Goal: Task Accomplishment & Management: Manage account settings

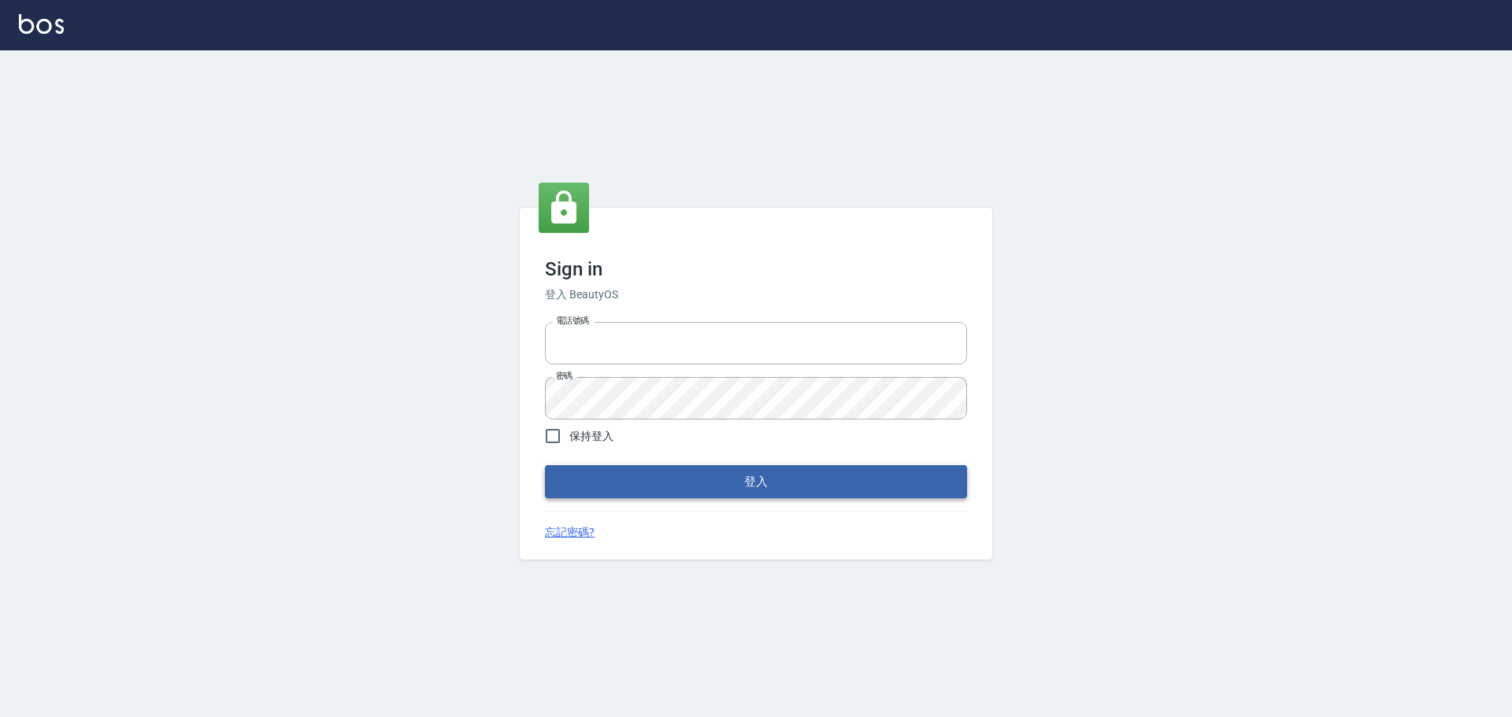
type input "0976821822"
click at [728, 486] on button "登入" at bounding box center [756, 481] width 422 height 33
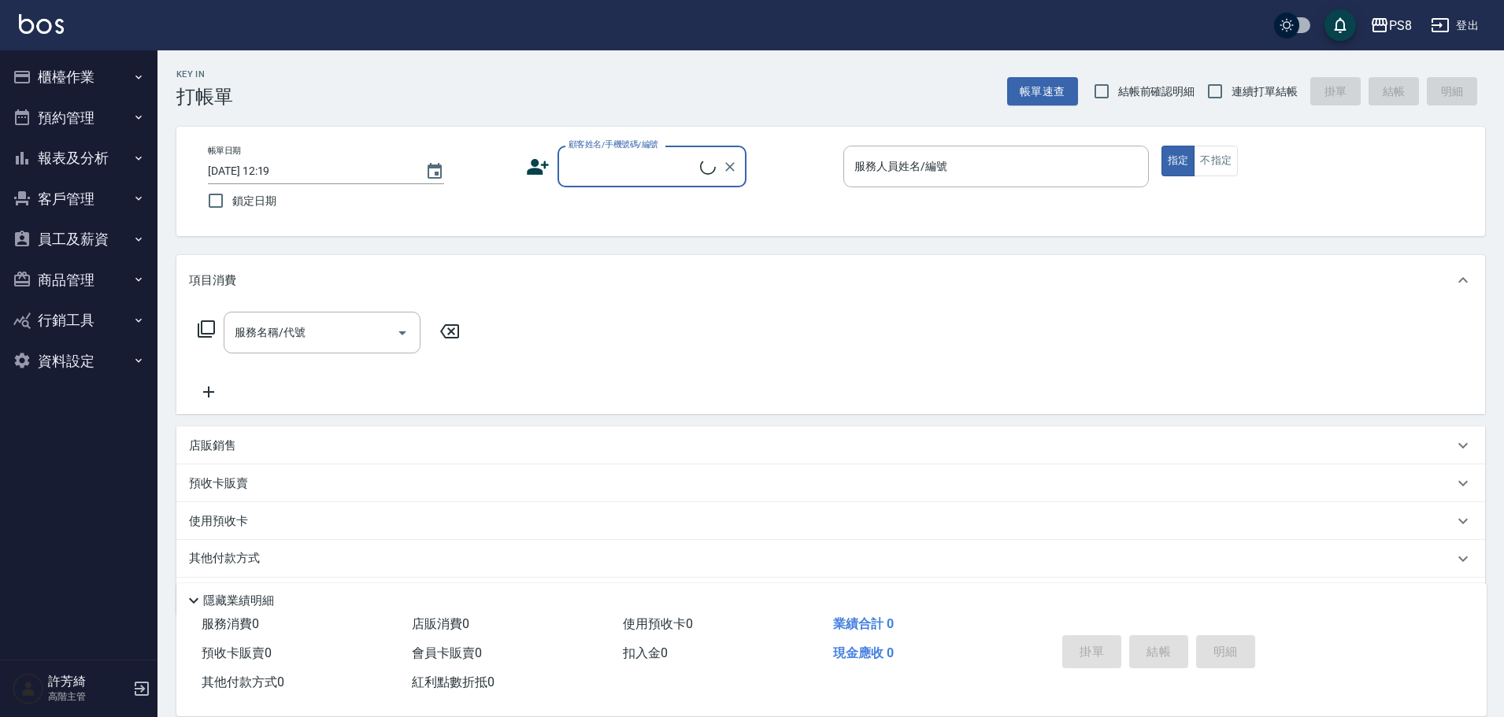
click at [76, 233] on button "員工及薪資" at bounding box center [78, 239] width 145 height 41
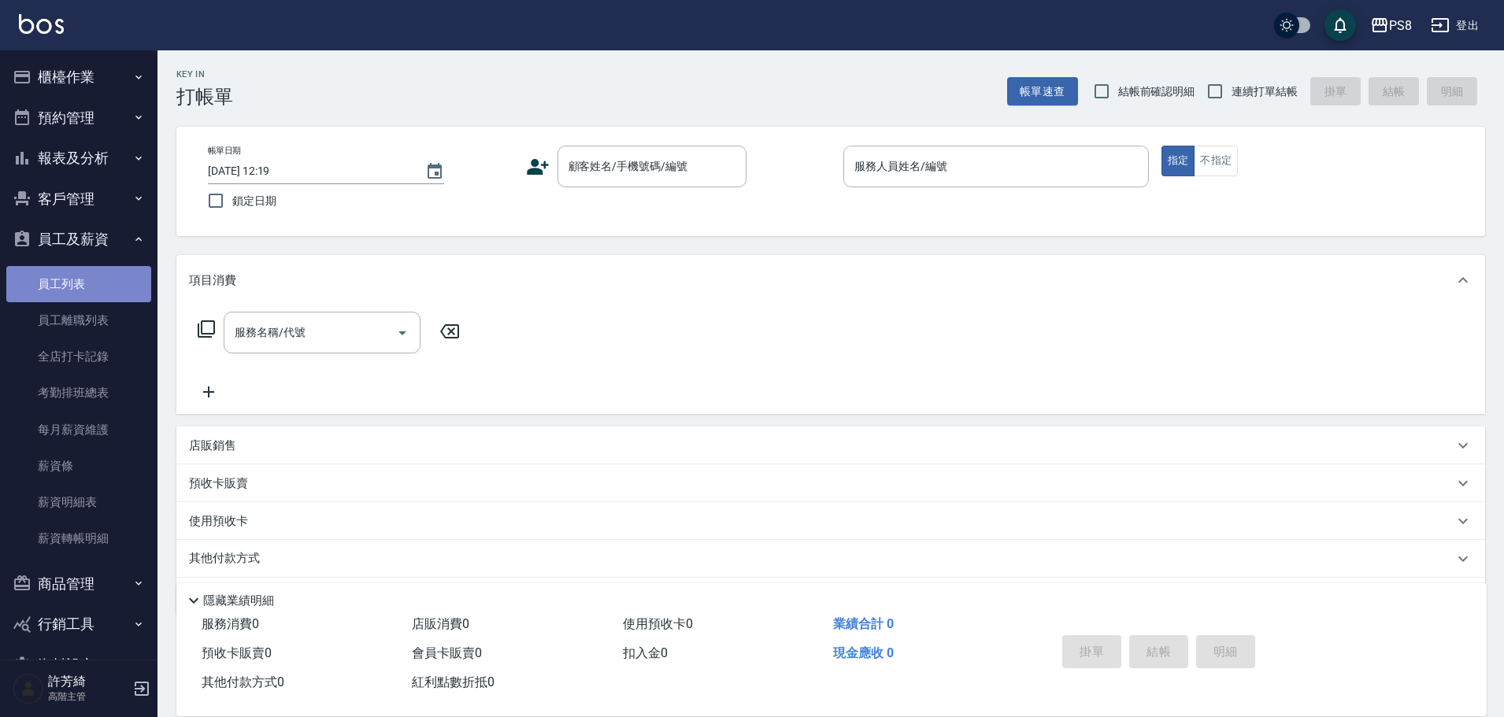
click at [82, 283] on link "員工列表" at bounding box center [78, 284] width 145 height 36
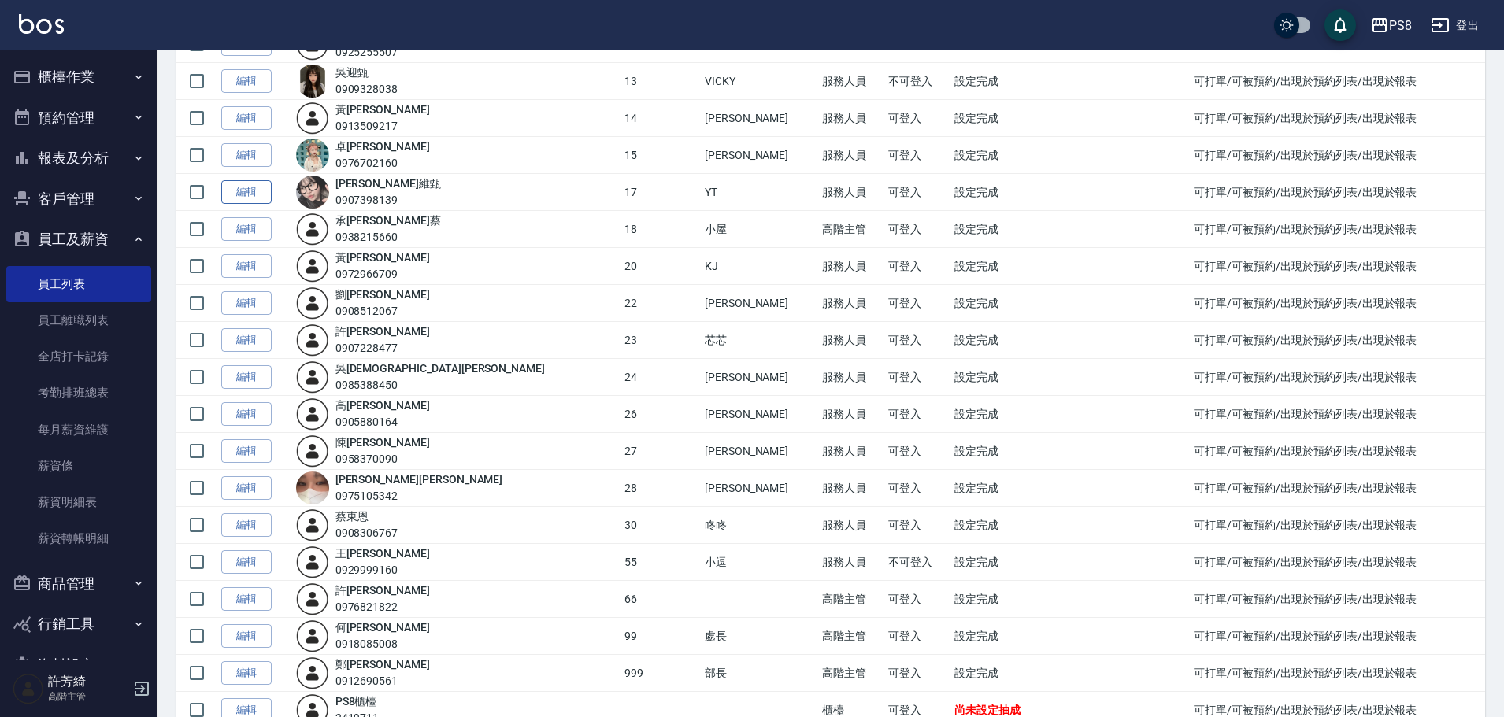
scroll to position [551, 0]
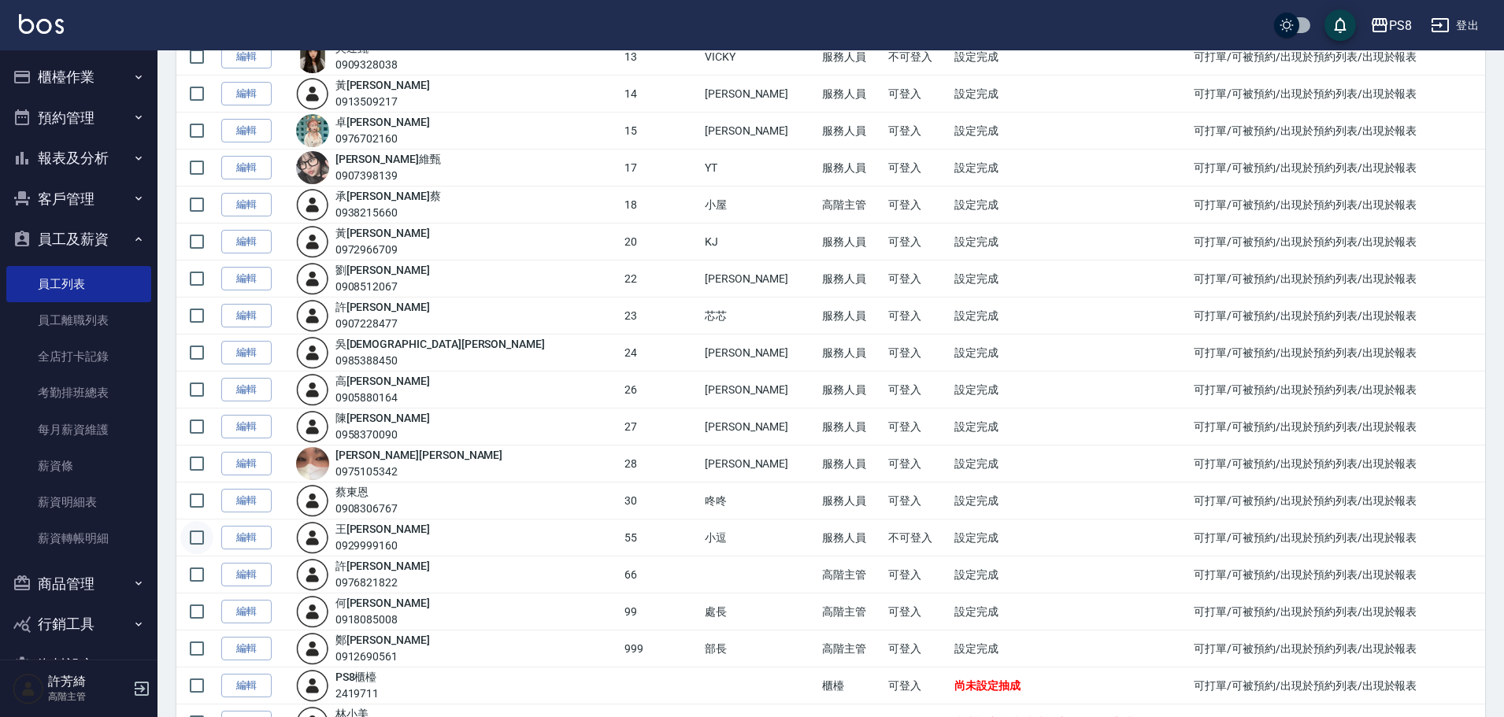
click at [192, 537] on input "checkbox" at bounding box center [196, 537] width 33 height 33
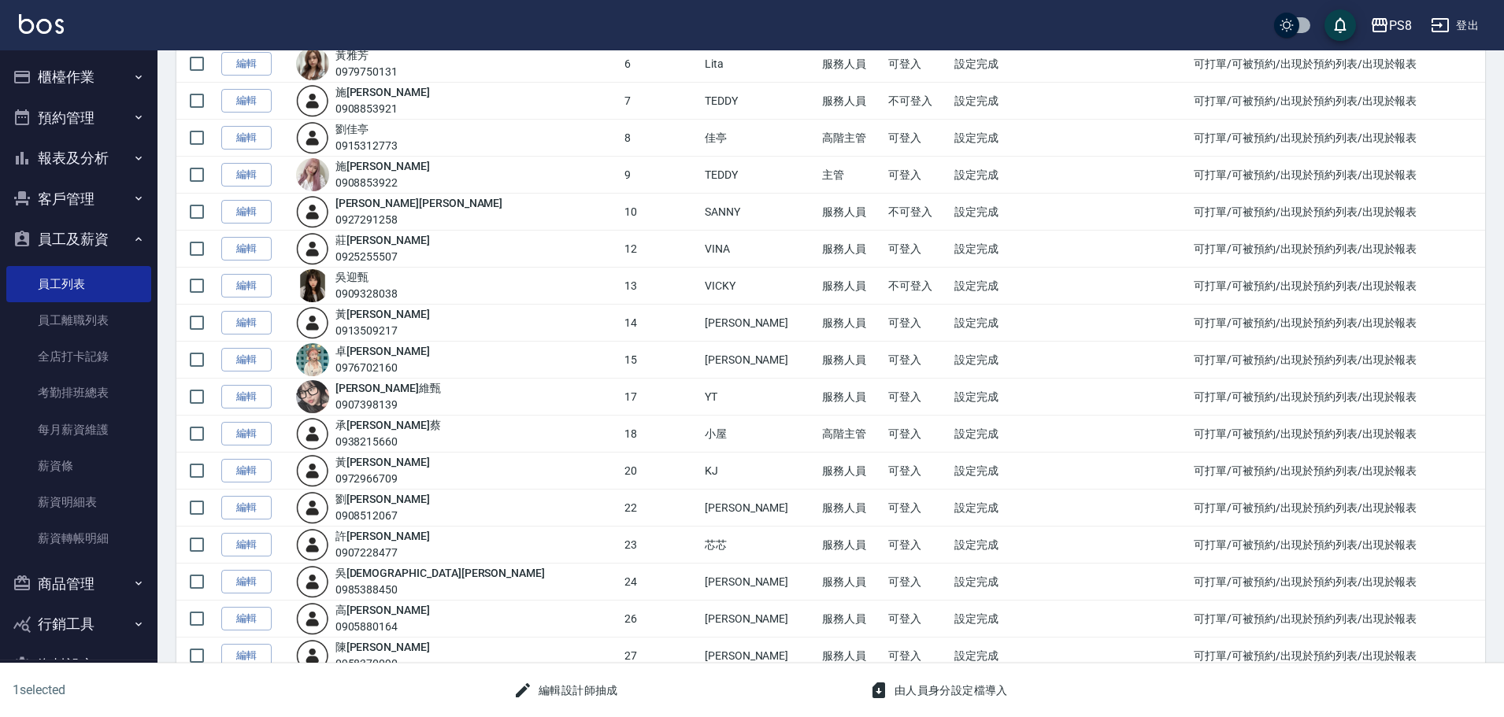
scroll to position [637, 0]
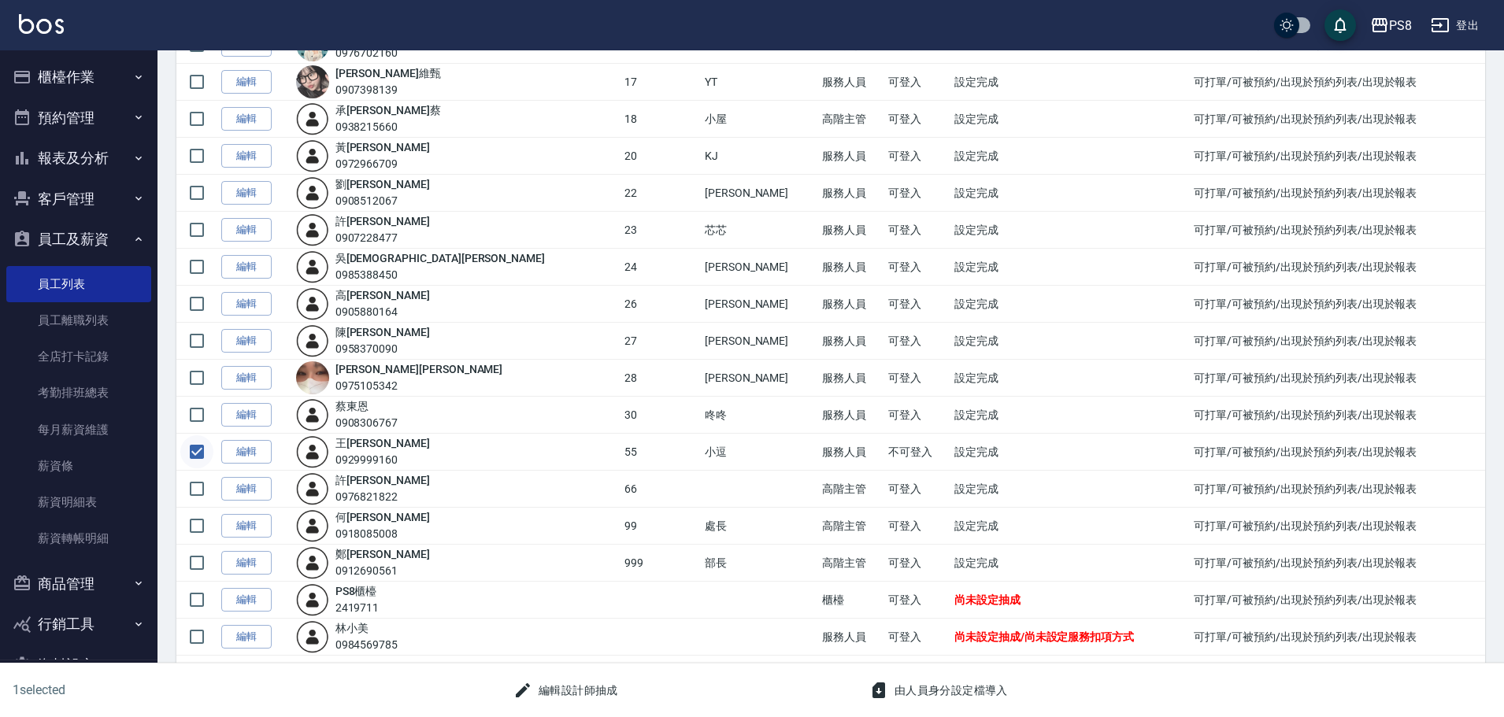
click at [193, 449] on input "checkbox" at bounding box center [196, 451] width 33 height 33
checkbox input "false"
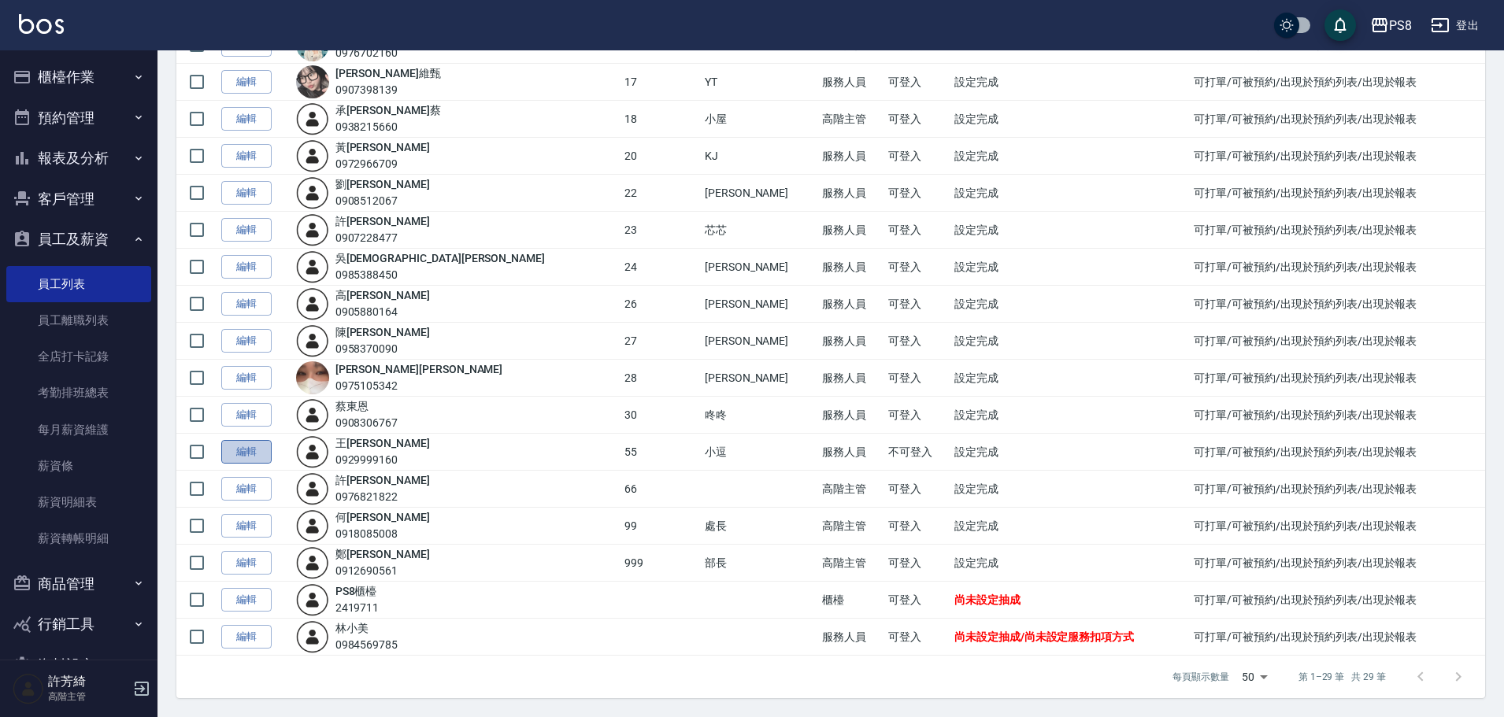
click at [243, 450] on link "編輯" at bounding box center [246, 452] width 50 height 24
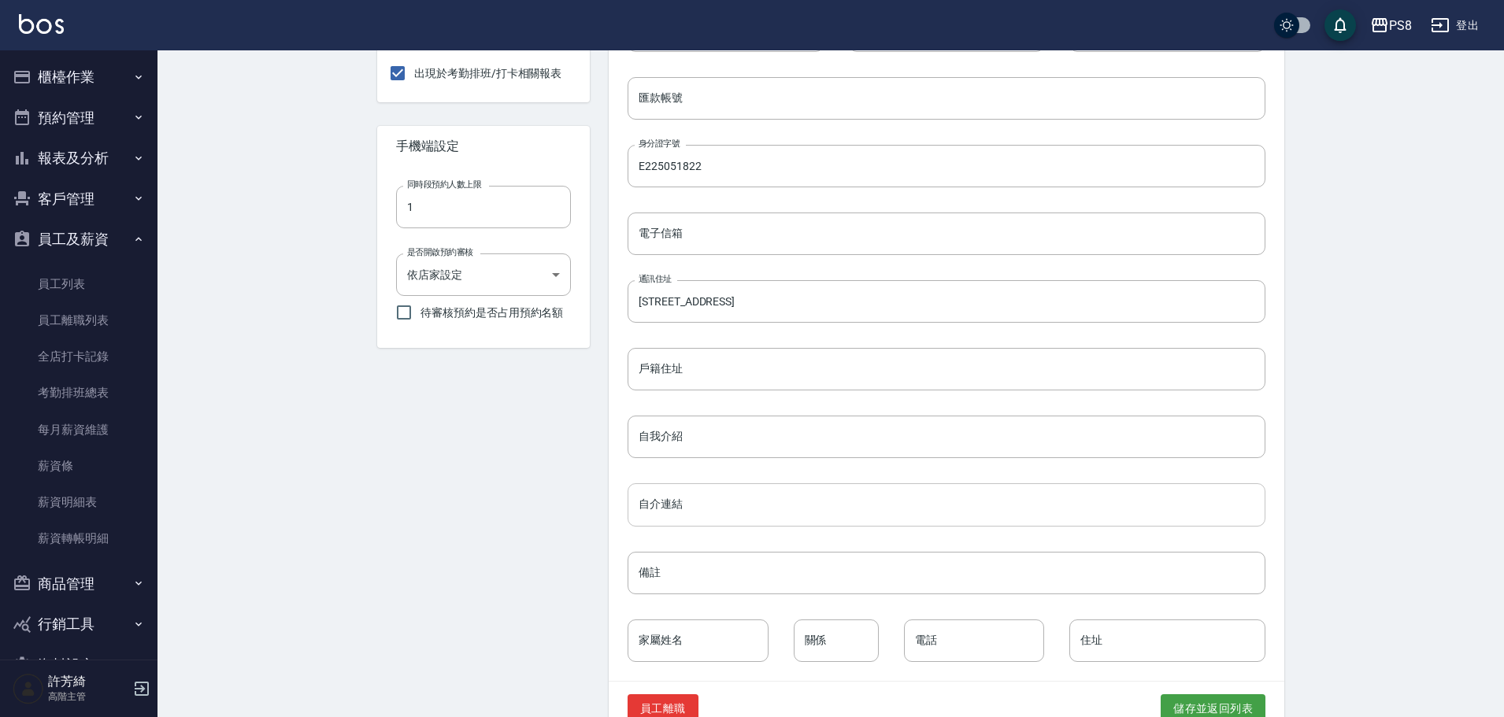
scroll to position [539, 0]
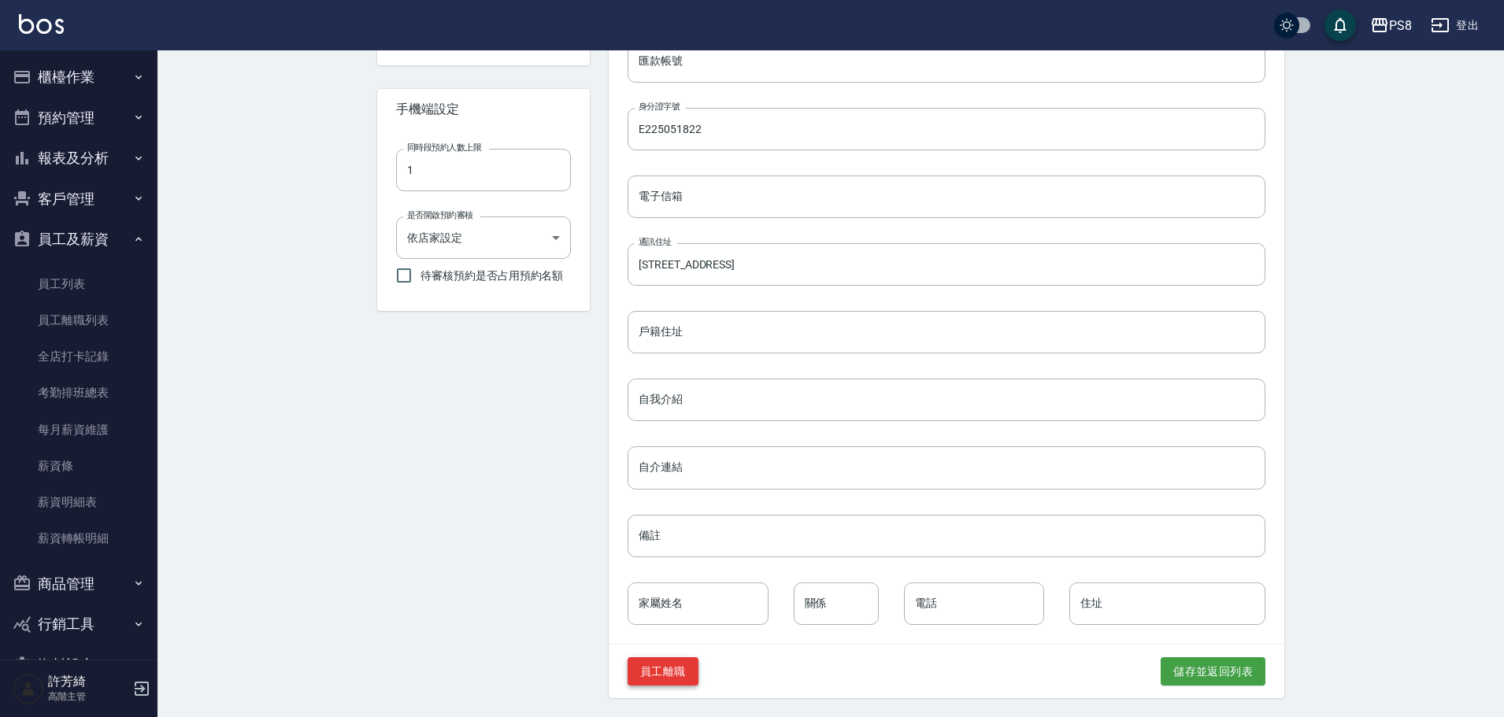
click at [682, 676] on button "員工離職" at bounding box center [663, 671] width 71 height 29
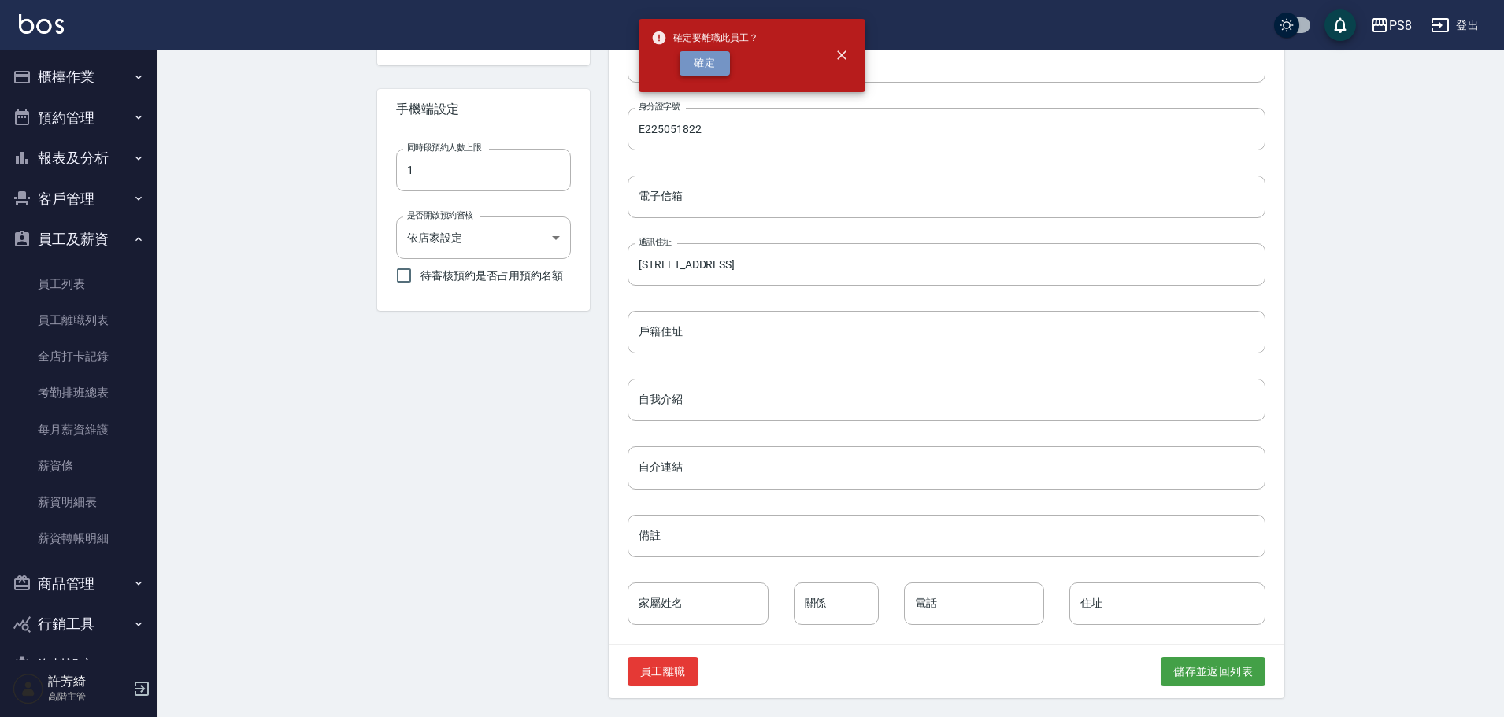
click at [717, 61] on button "確定" at bounding box center [704, 63] width 50 height 24
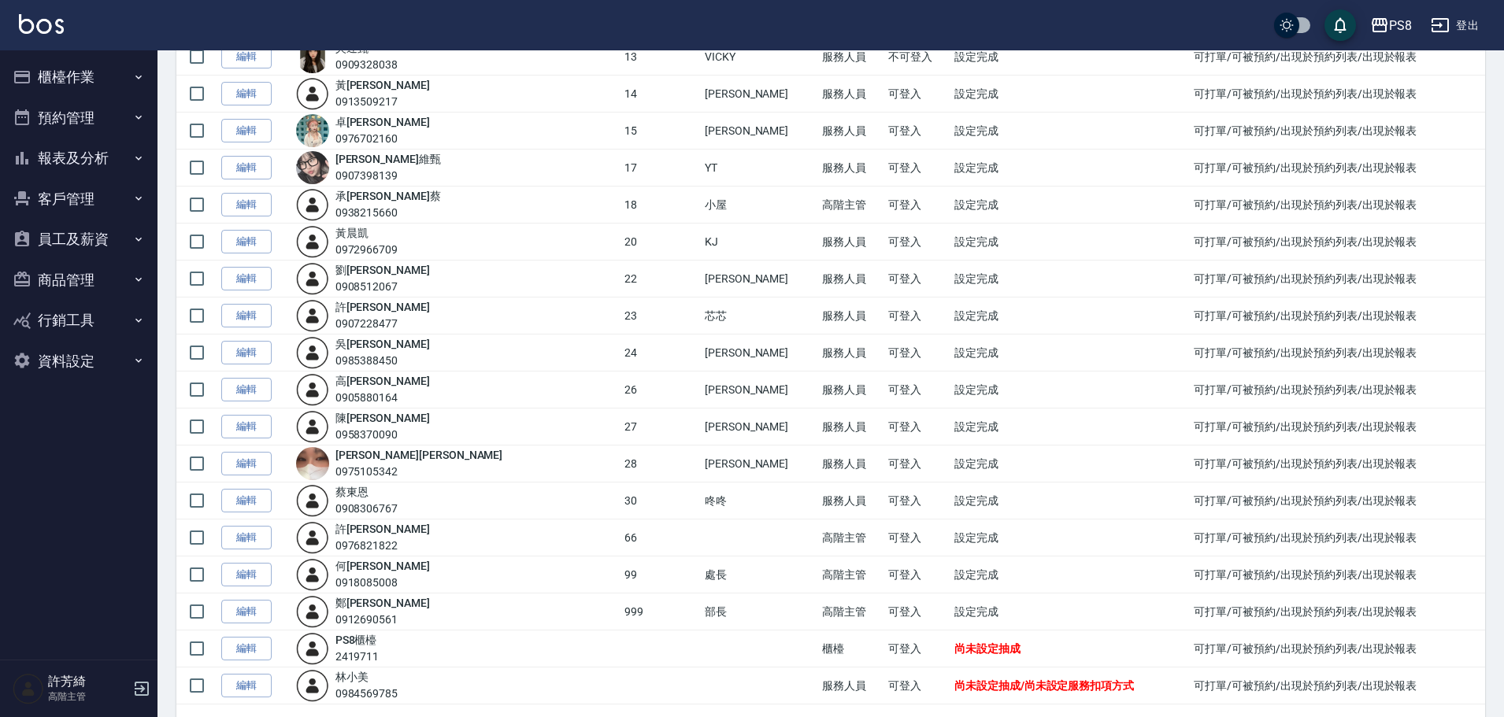
scroll to position [600, 0]
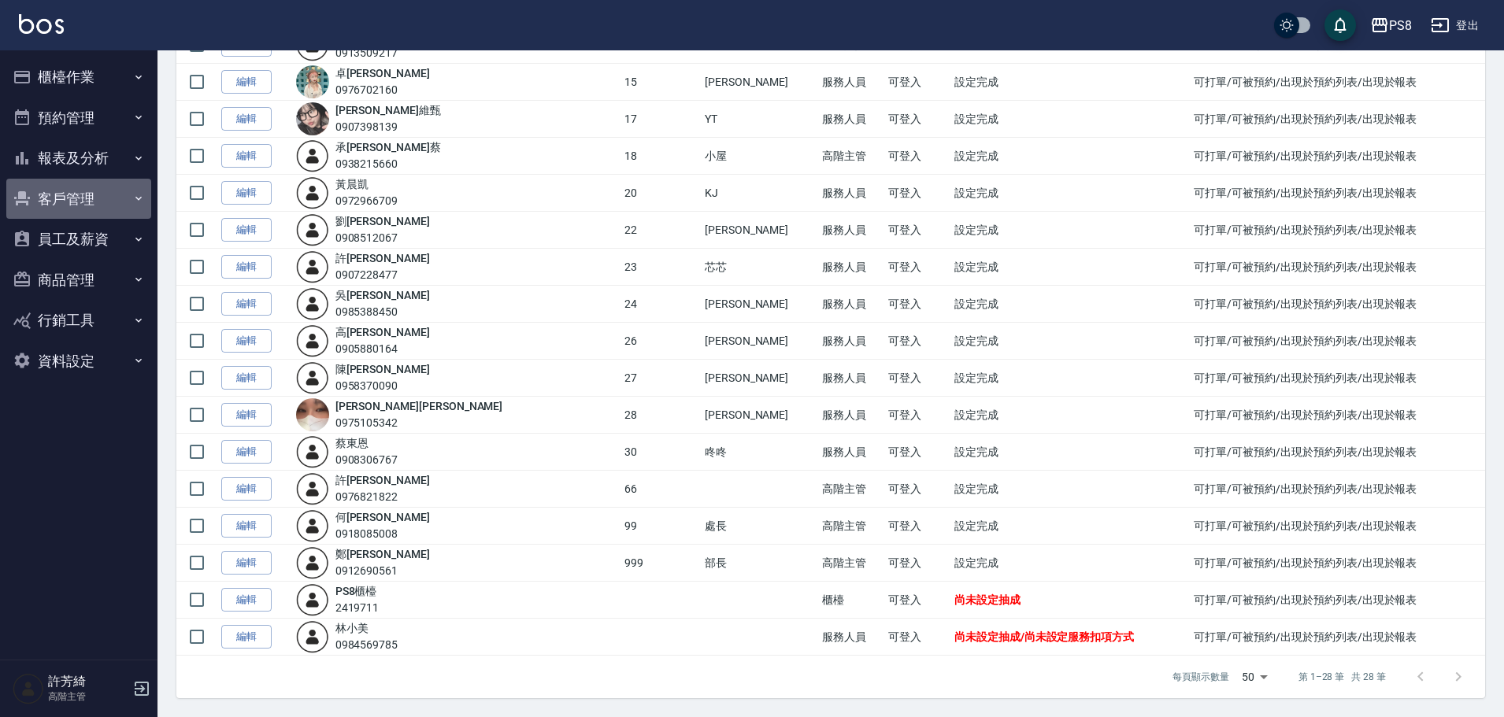
drag, startPoint x: 71, startPoint y: 191, endPoint x: 77, endPoint y: 215, distance: 25.2
click at [71, 191] on button "客戶管理" at bounding box center [78, 199] width 145 height 41
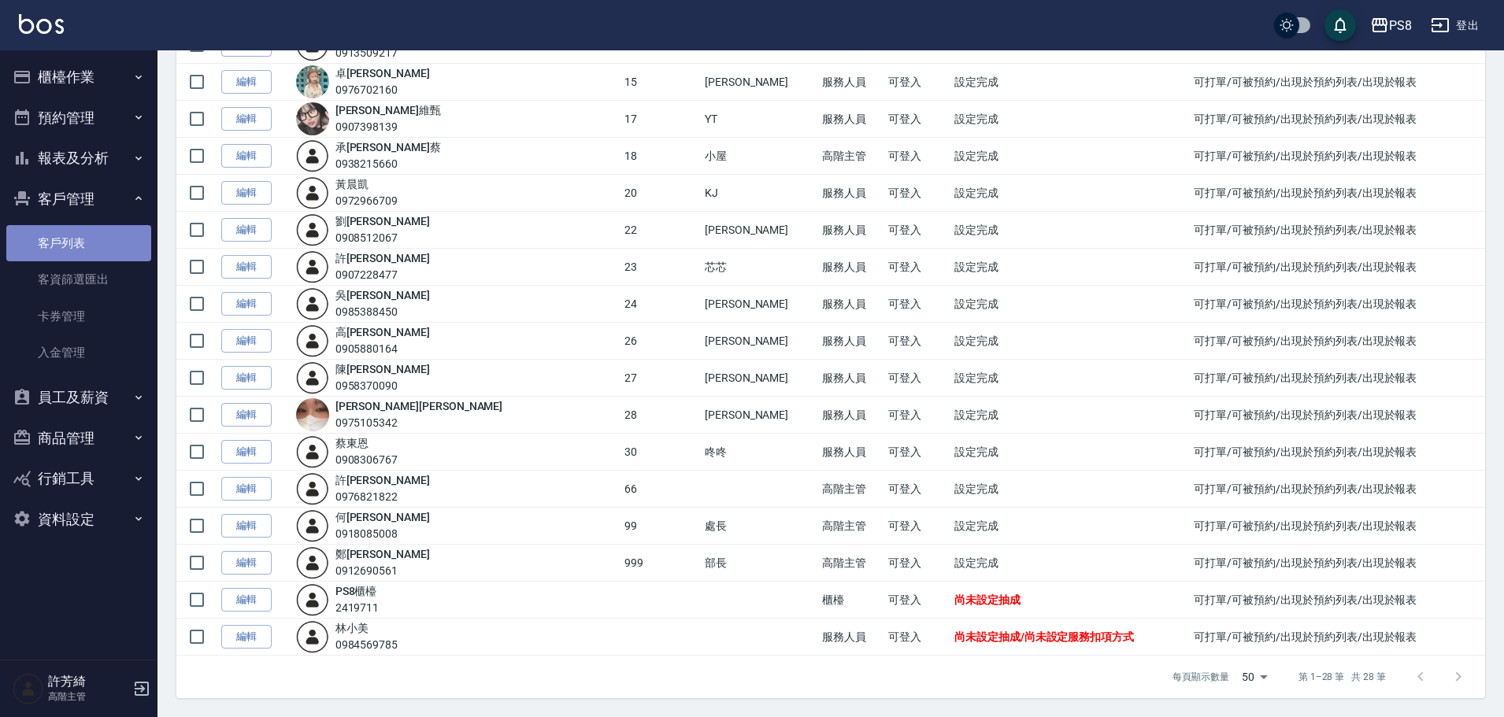
click at [74, 244] on link "客戶列表" at bounding box center [78, 243] width 145 height 36
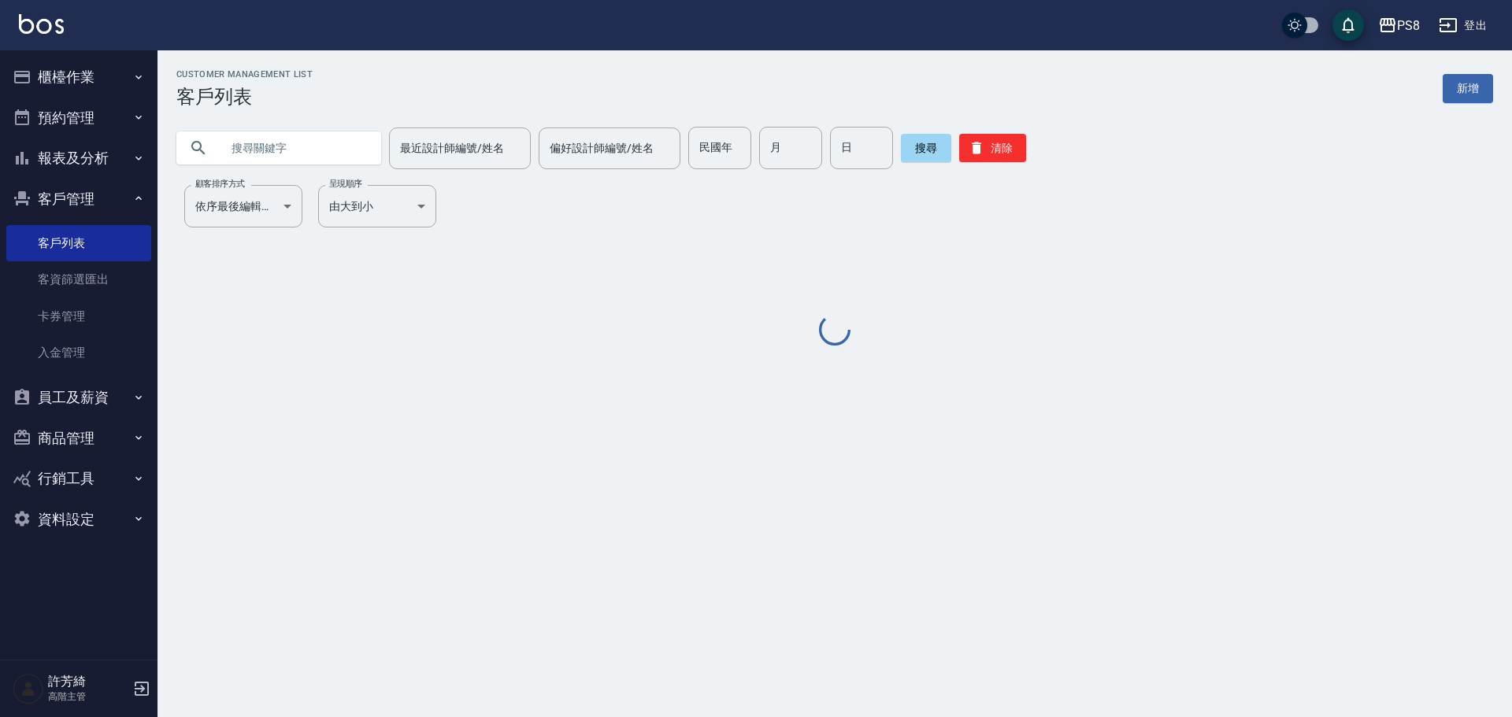
click at [286, 148] on input "text" at bounding box center [294, 148] width 148 height 43
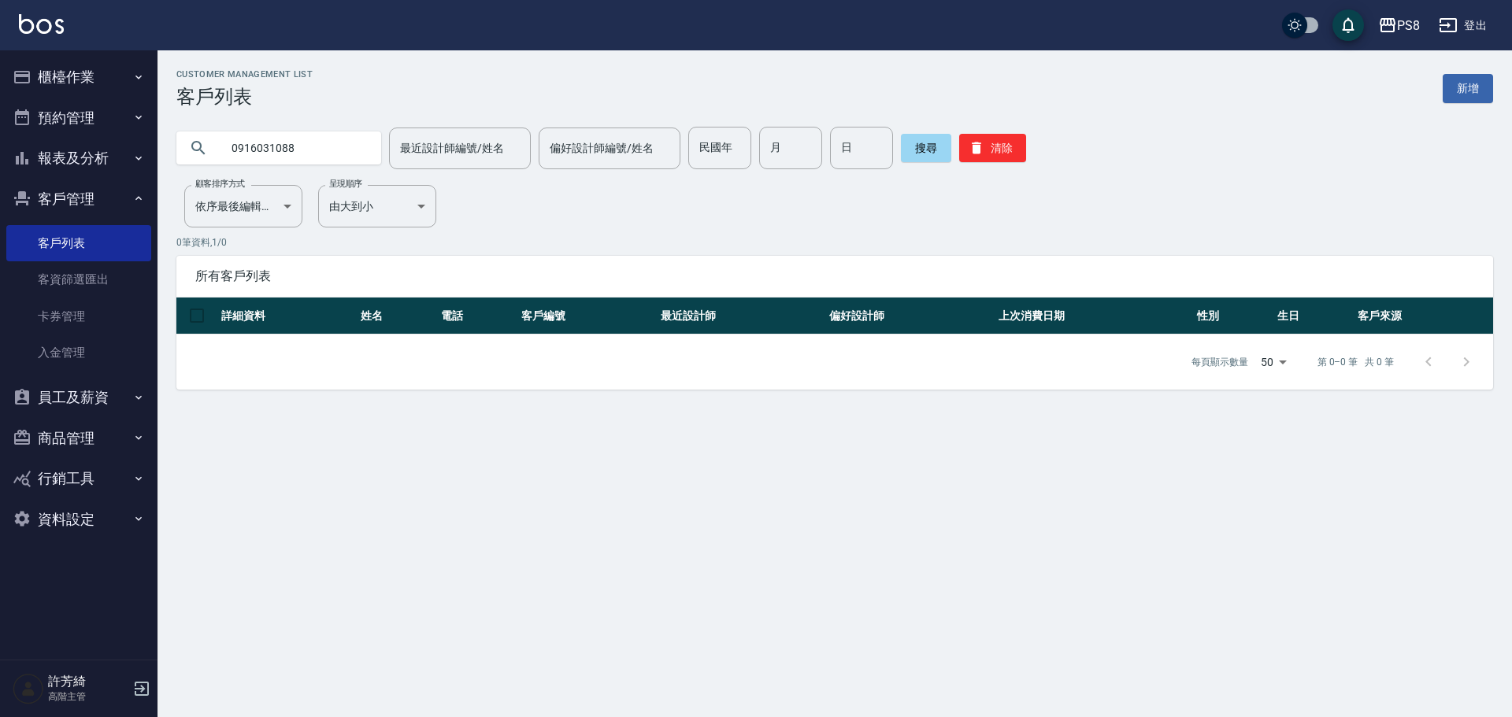
drag, startPoint x: 316, startPoint y: 146, endPoint x: 203, endPoint y: 144, distance: 112.6
click at [203, 144] on div "0916031088" at bounding box center [278, 147] width 205 height 33
click at [276, 146] on input "0963614430" at bounding box center [294, 148] width 148 height 43
click at [281, 143] on input "0963430" at bounding box center [294, 148] width 148 height 43
type input "0963061430"
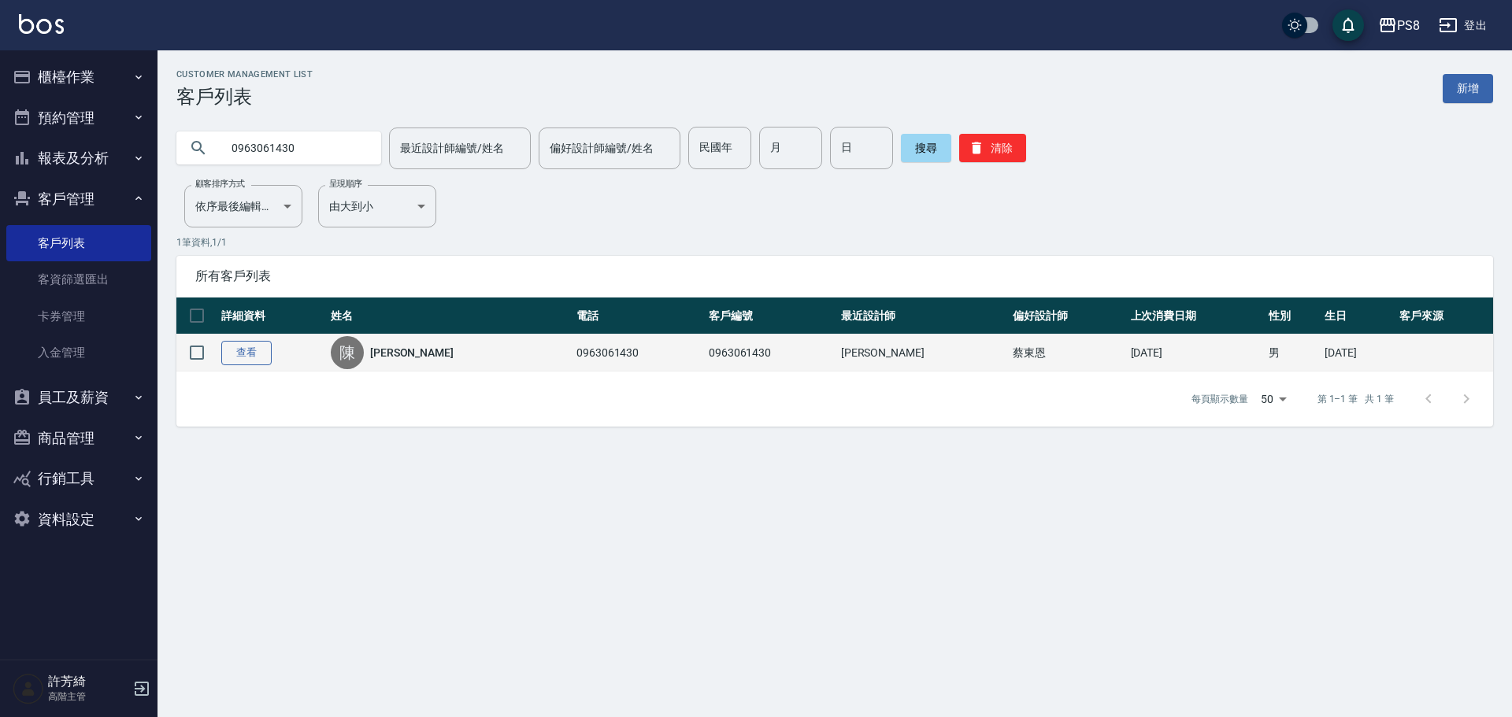
click at [247, 358] on link "查看" at bounding box center [246, 353] width 50 height 24
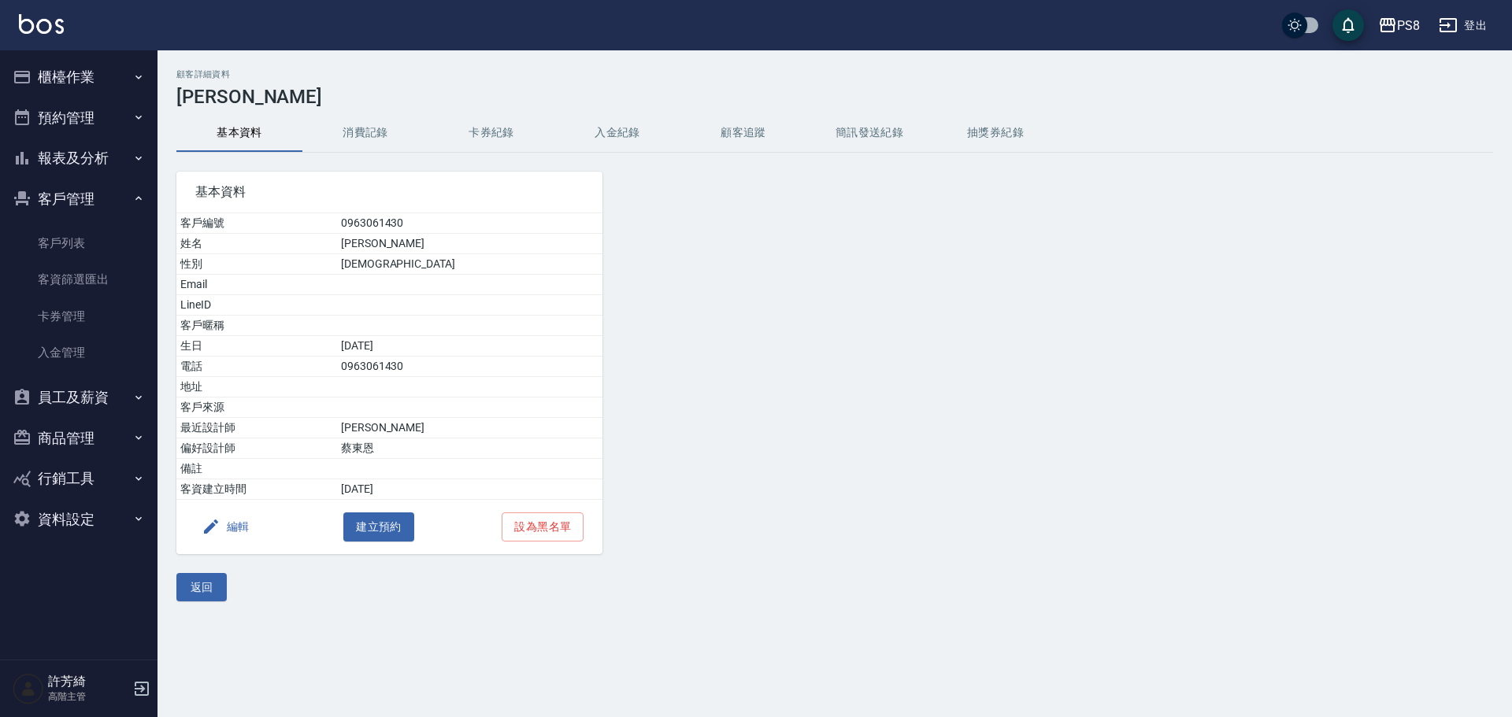
click at [366, 107] on h3 "陳俊鋐" at bounding box center [834, 97] width 1316 height 22
click at [370, 127] on button "消費記錄" at bounding box center [365, 133] width 126 height 38
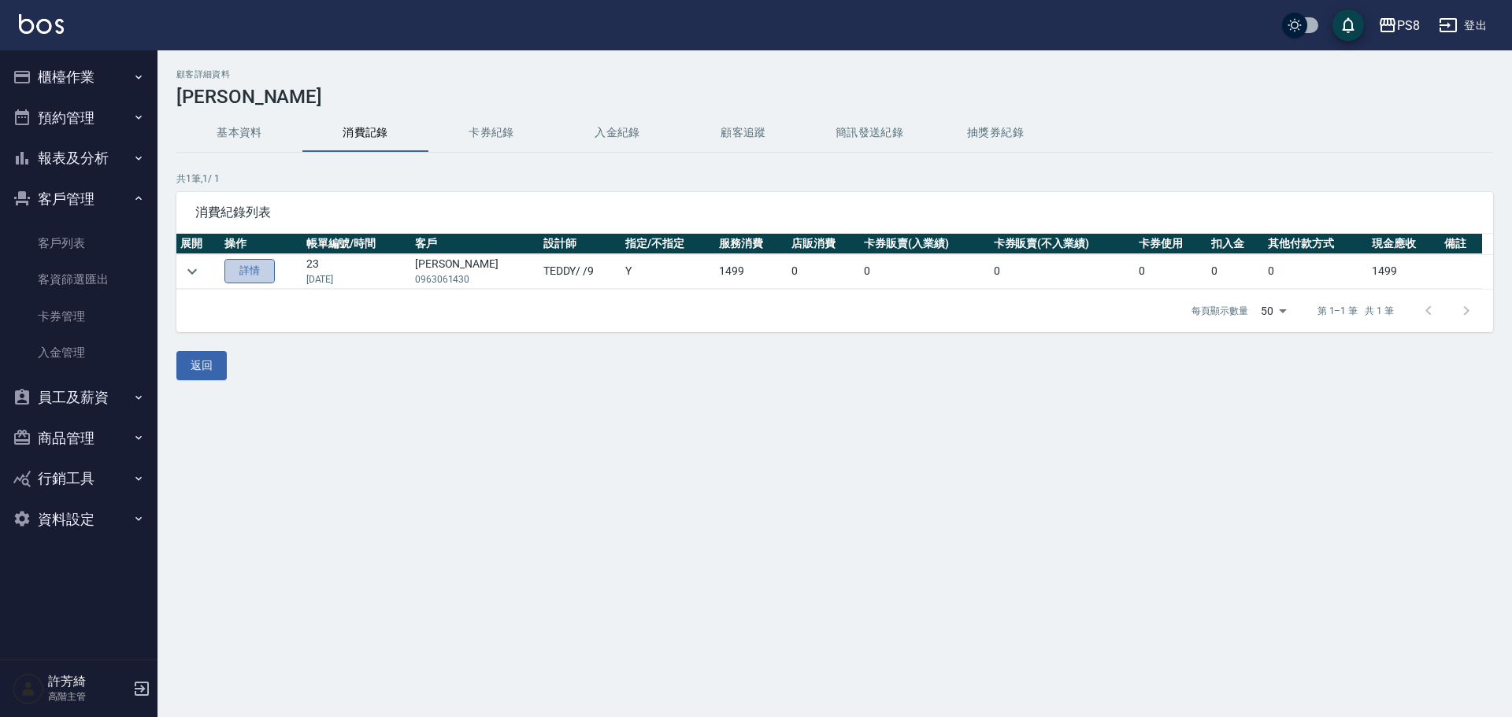
click at [252, 275] on link "詳情" at bounding box center [249, 271] width 50 height 24
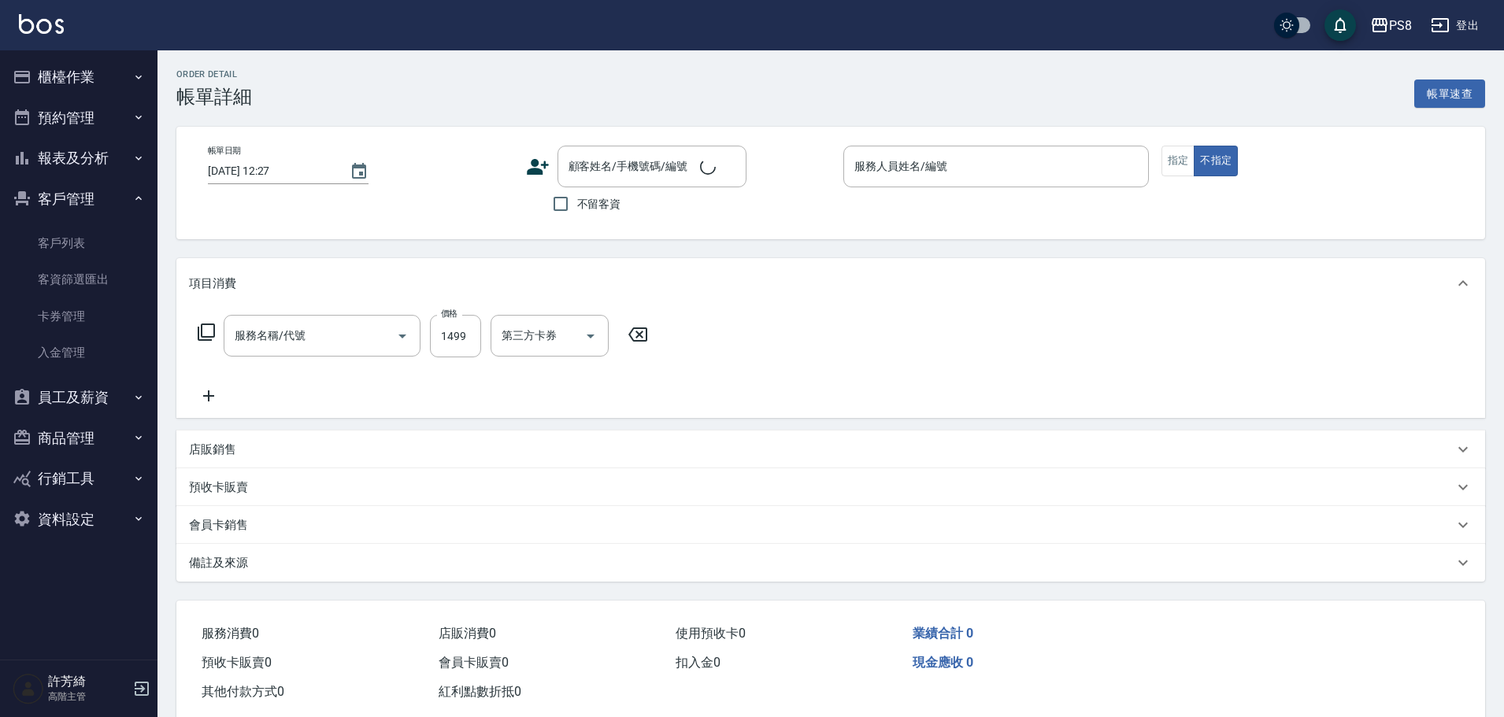
type input "2025/08/22 20:05"
type input "TEDDY-9"
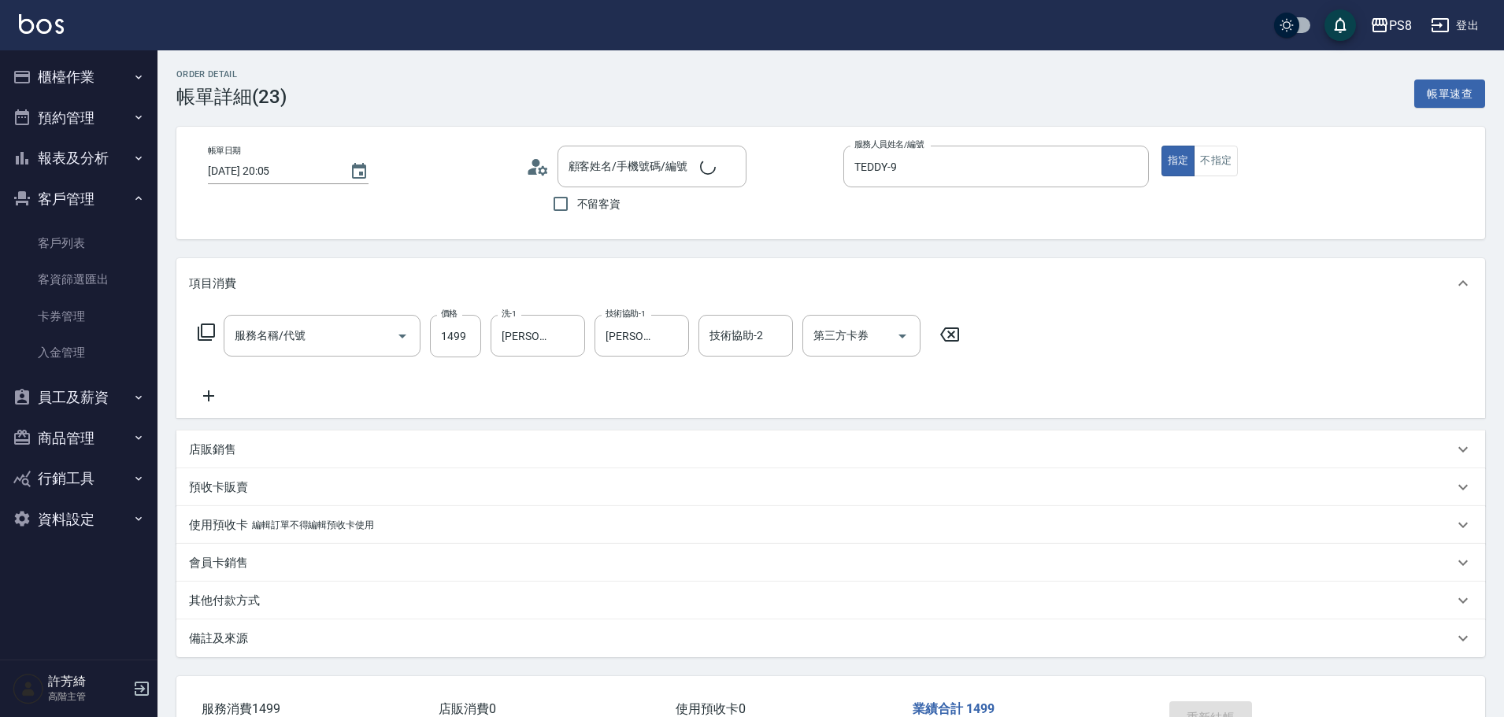
type input "陳俊鋐/0963061430/0963061430"
type input "基本冷燙(304)"
click at [76, 88] on button "櫃檯作業" at bounding box center [78, 77] width 145 height 41
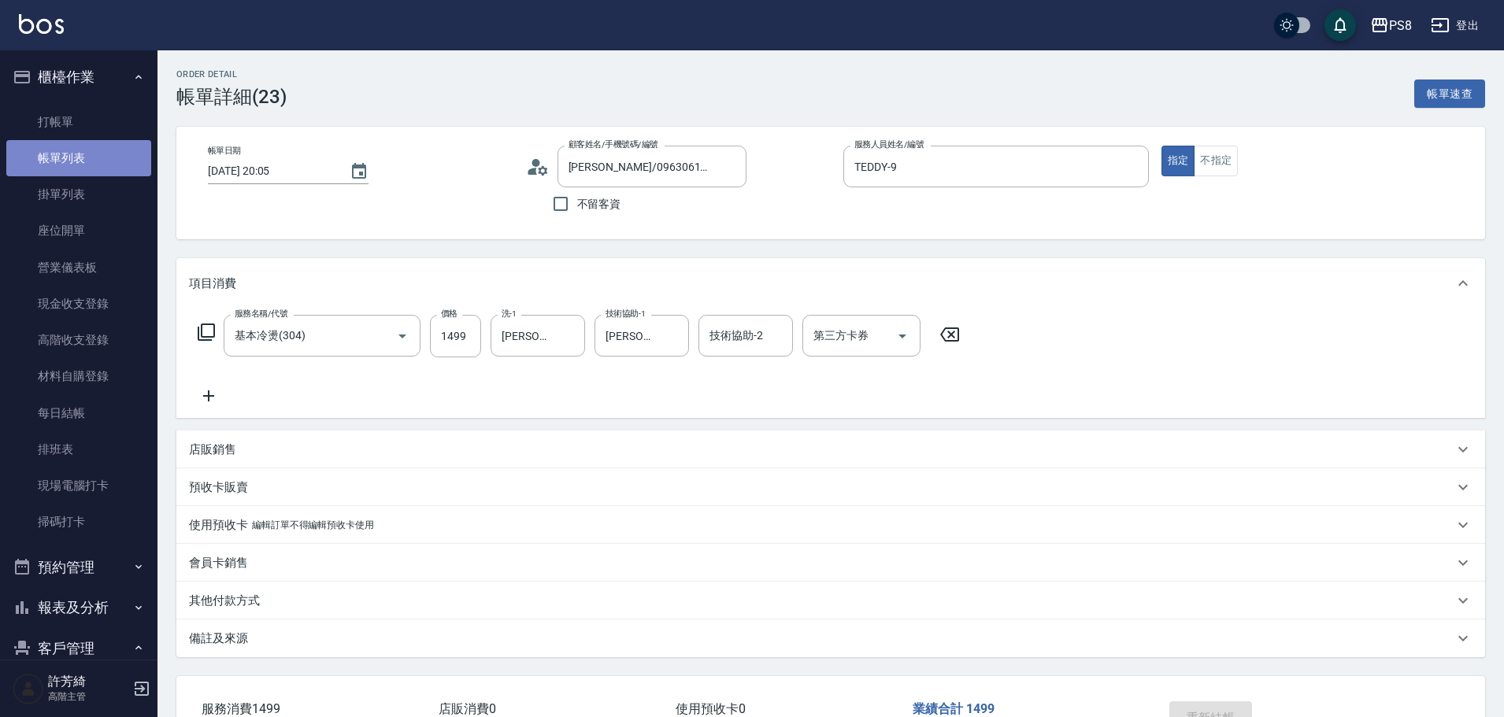
click at [78, 149] on link "帳單列表" at bounding box center [78, 158] width 145 height 36
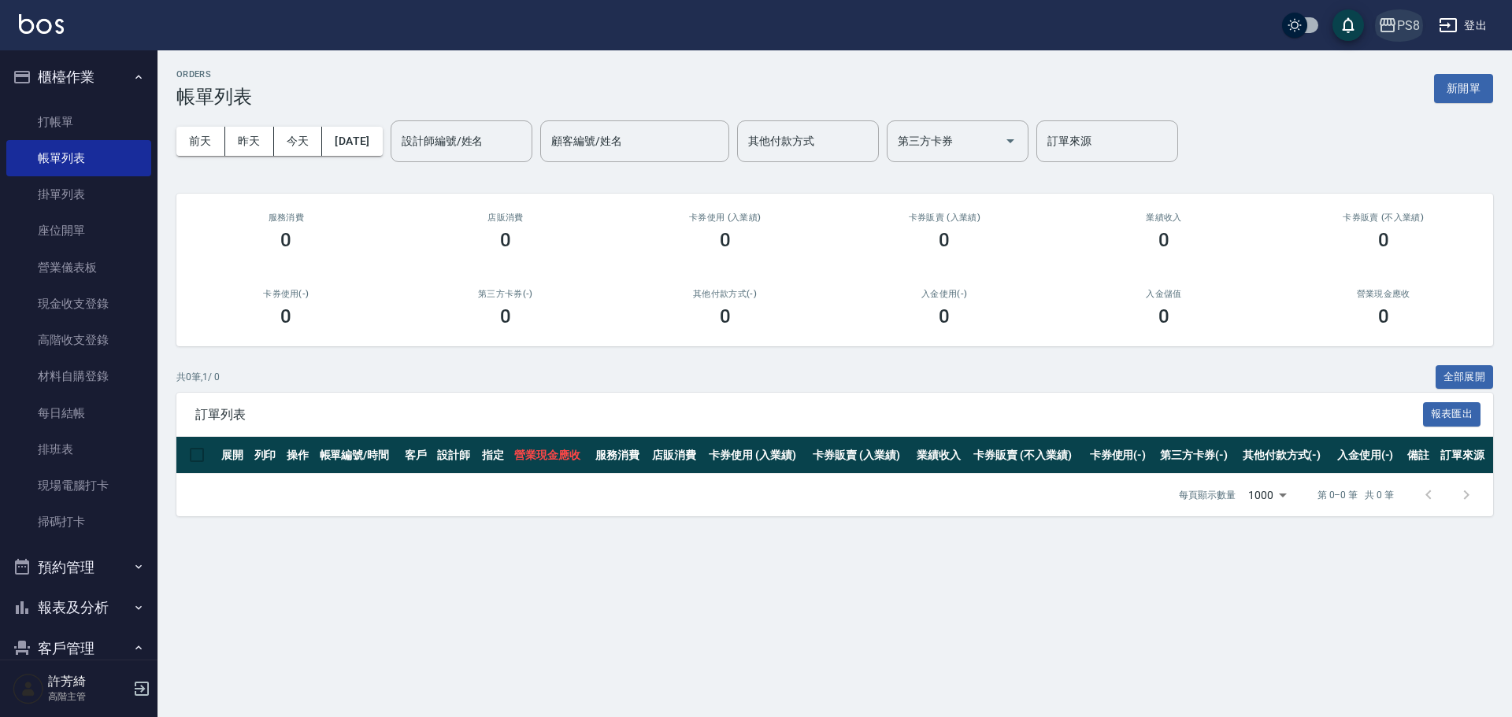
click at [1394, 30] on icon "button" at bounding box center [1387, 25] width 16 height 14
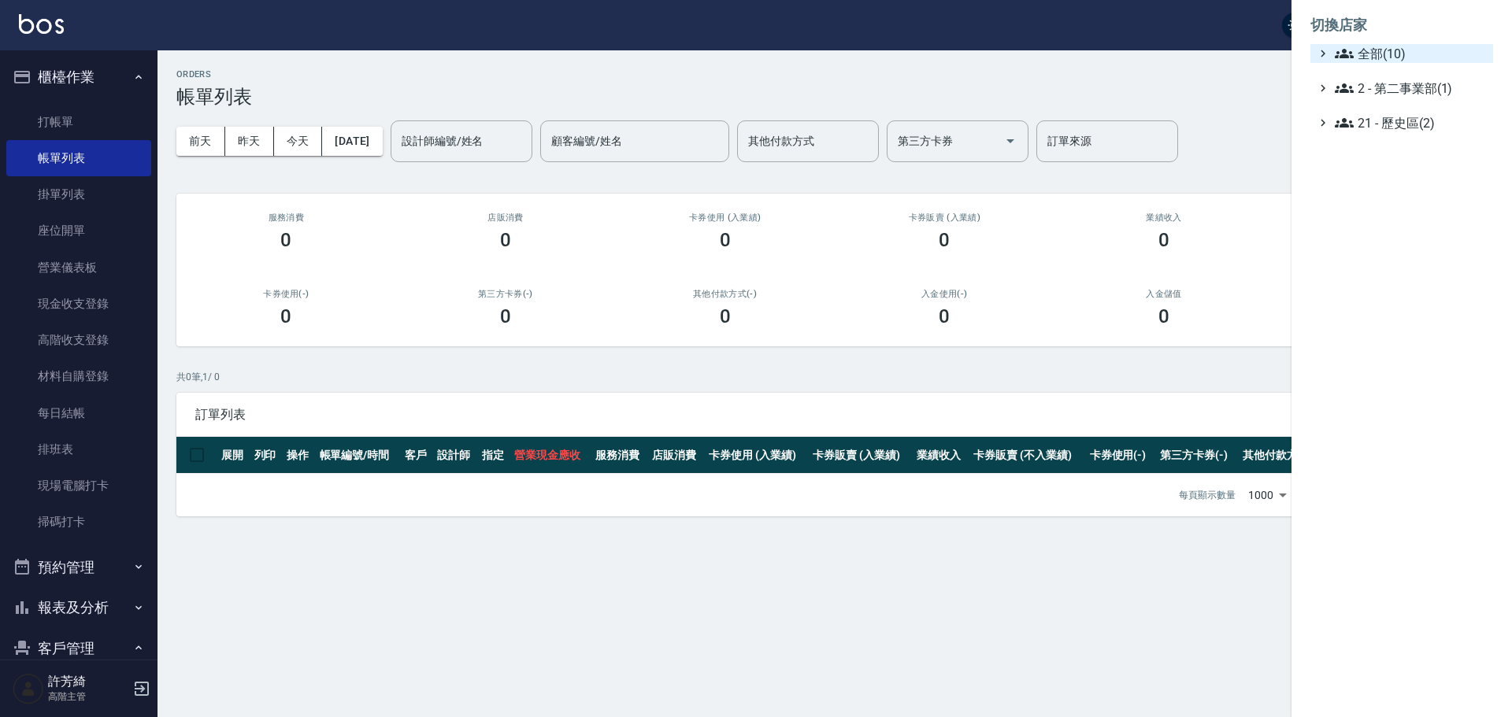
click at [1368, 58] on span "全部(10)" at bounding box center [1411, 53] width 152 height 19
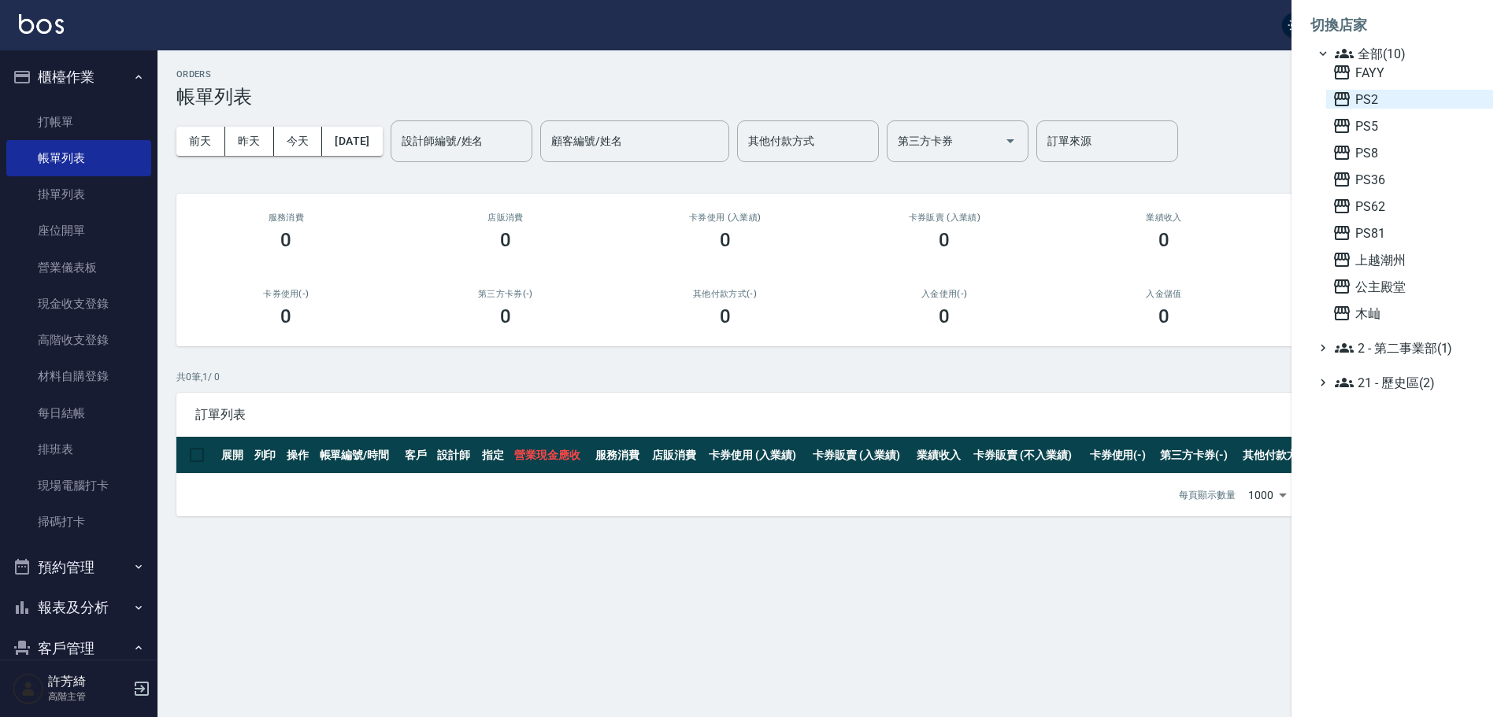
click at [1376, 95] on span "PS2" at bounding box center [1409, 99] width 154 height 19
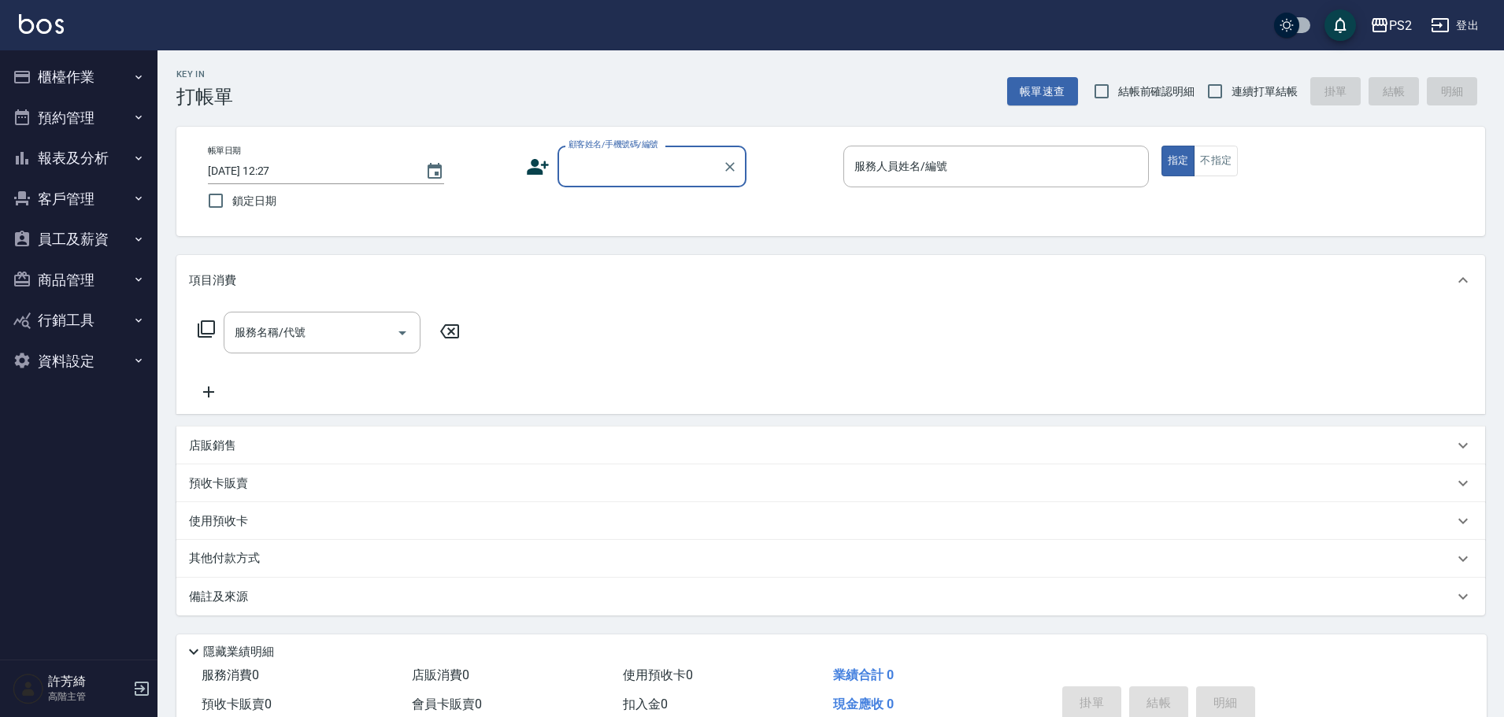
click at [96, 187] on button "客戶管理" at bounding box center [78, 199] width 145 height 41
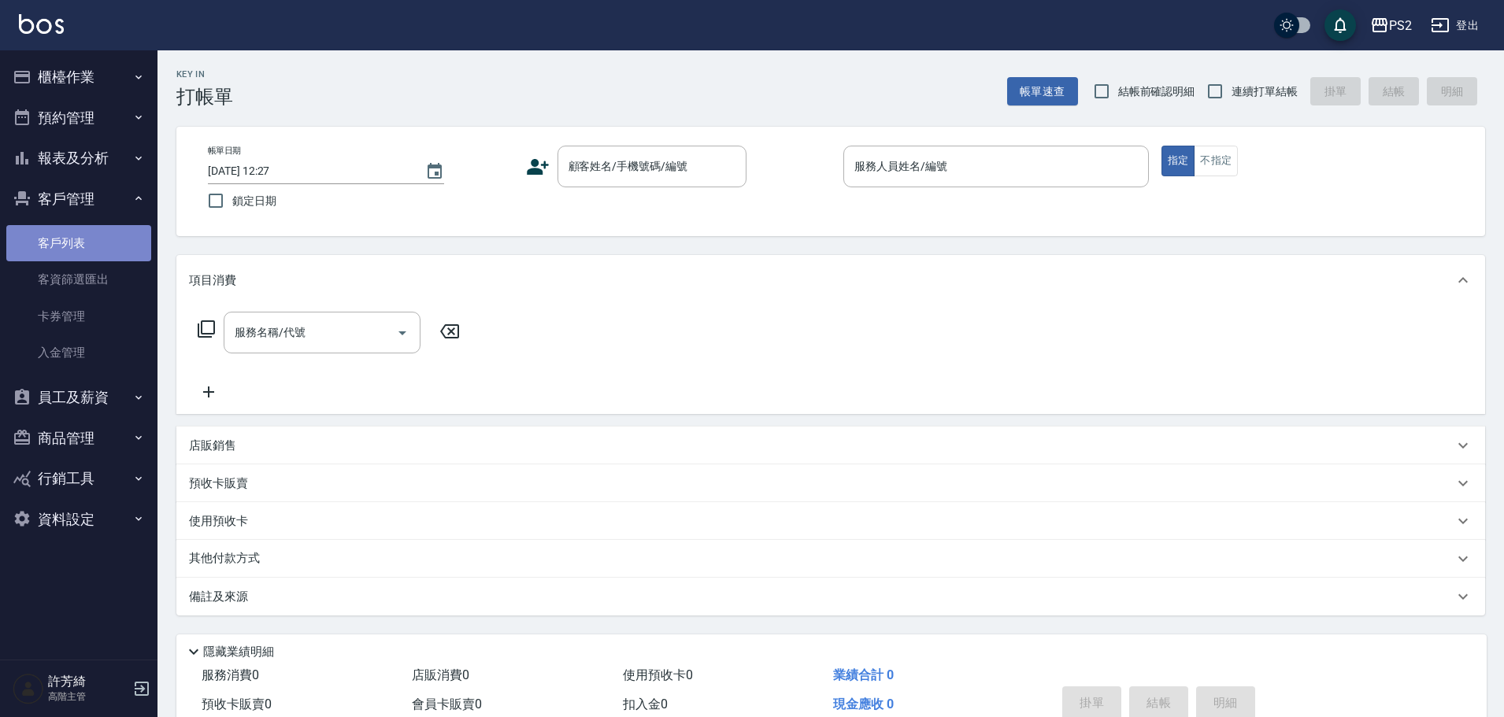
click at [105, 250] on link "客戶列表" at bounding box center [78, 243] width 145 height 36
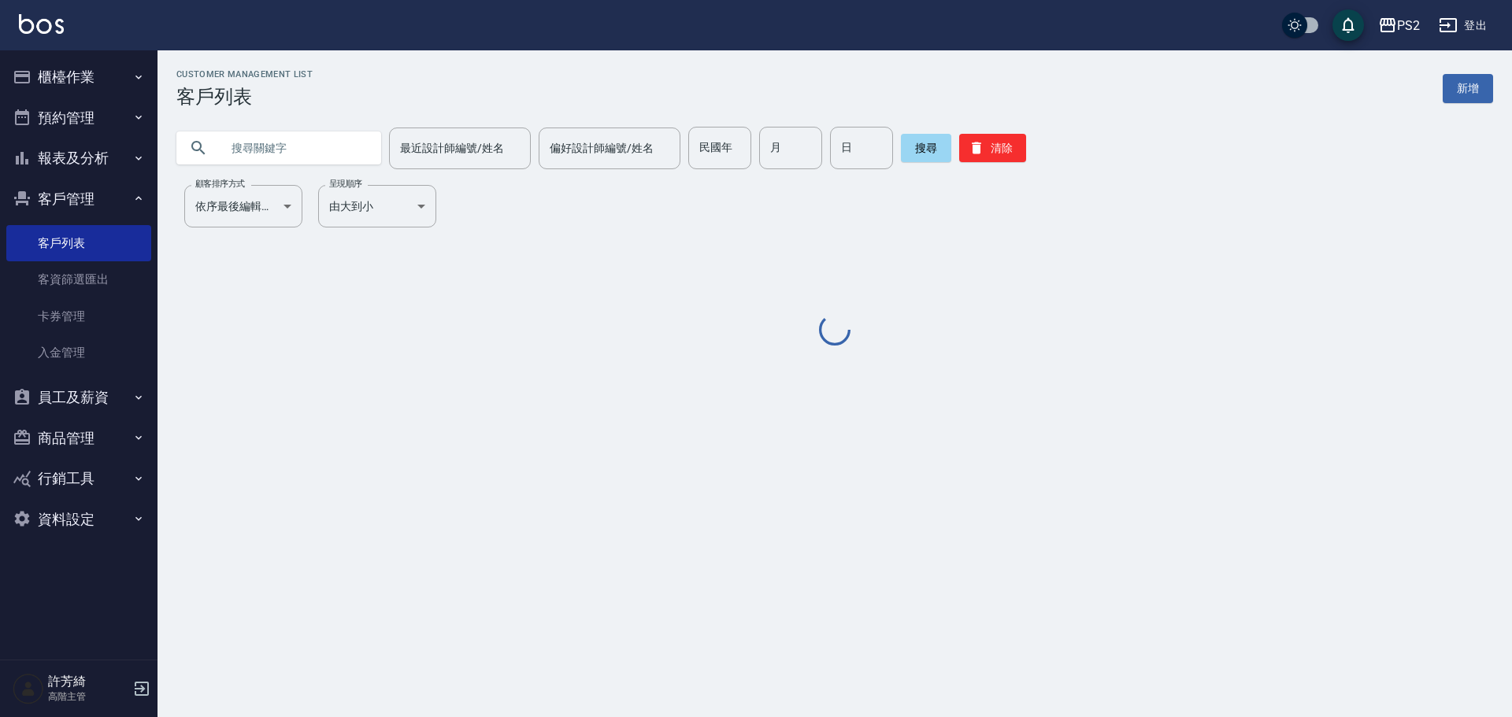
click at [305, 158] on input "text" at bounding box center [294, 148] width 148 height 43
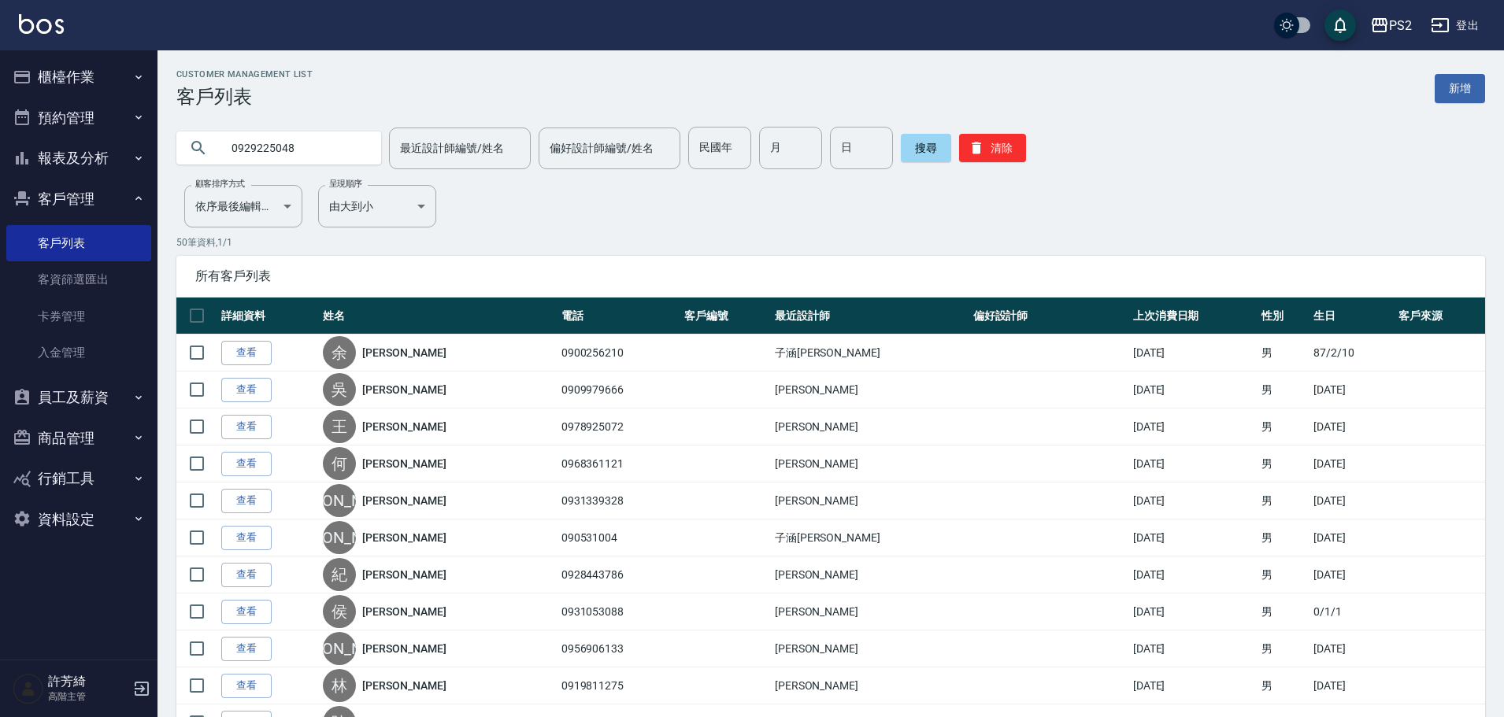
type input "0929225048"
